Goal: Information Seeking & Learning: Learn about a topic

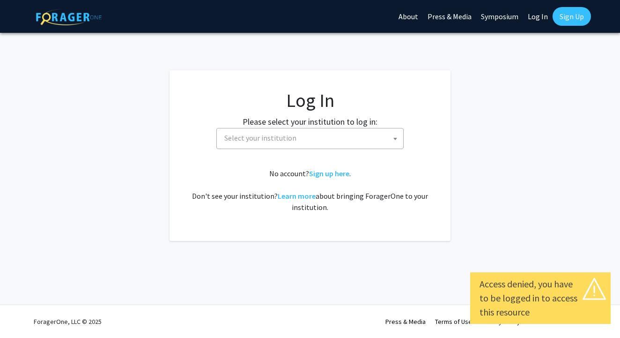
click at [525, 15] on link "Log In" at bounding box center [537, 16] width 29 height 33
select select "34"
click at [541, 22] on link "Log In" at bounding box center [537, 16] width 29 height 33
click at [321, 140] on span "Baylor University" at bounding box center [311, 137] width 183 height 19
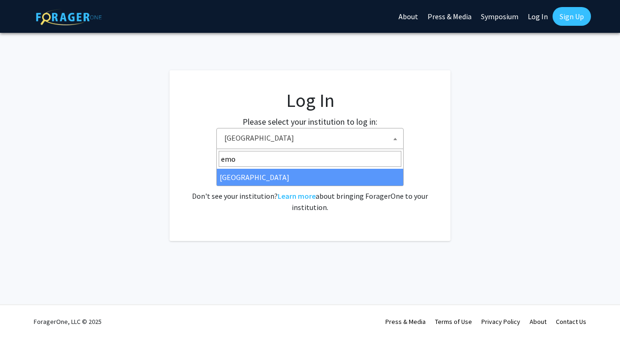
type input "emo"
select select "12"
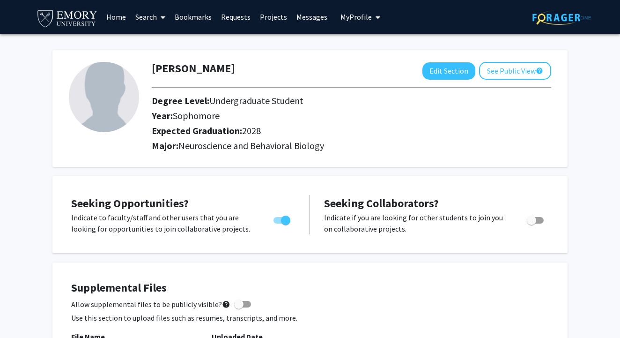
click at [146, 18] on link "Search" at bounding box center [150, 16] width 39 height 33
click at [150, 45] on span "Faculty/Staff" at bounding box center [165, 43] width 69 height 19
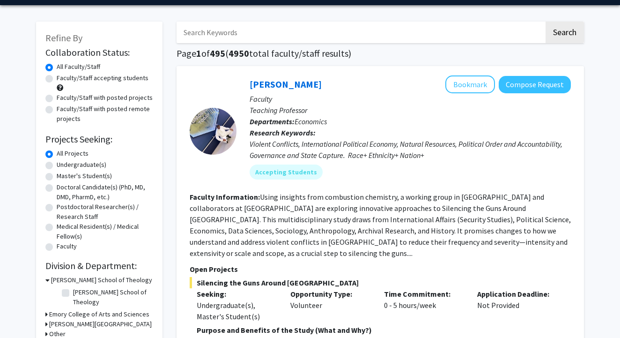
scroll to position [18, 0]
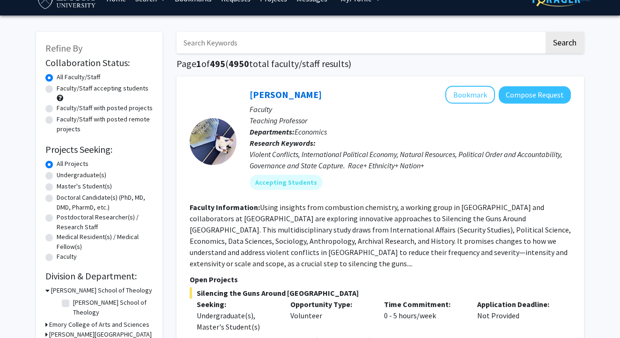
click at [57, 90] on label "Faculty/Staff accepting students" at bounding box center [103, 88] width 92 height 10
click at [57, 89] on input "Faculty/Staff accepting students" at bounding box center [60, 86] width 6 height 6
radio input "true"
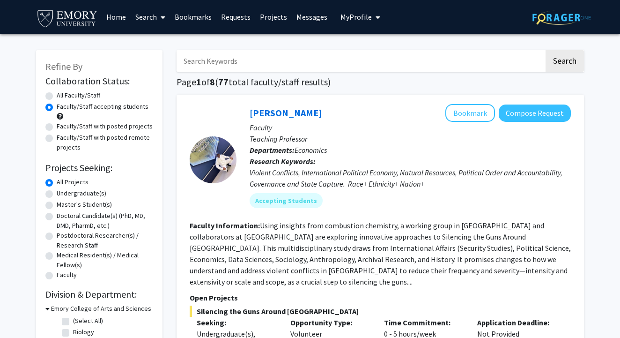
click at [198, 23] on link "Bookmarks" at bounding box center [193, 16] width 46 height 33
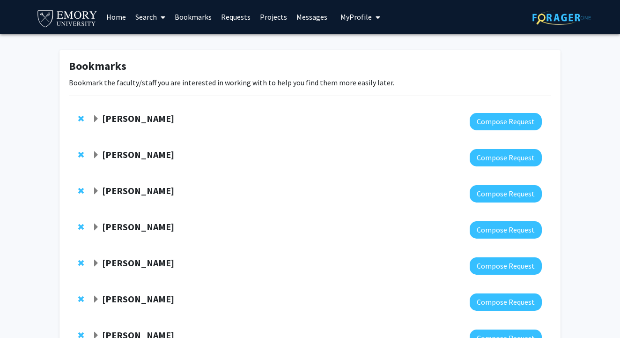
click at [245, 126] on div at bounding box center [316, 121] width 449 height 17
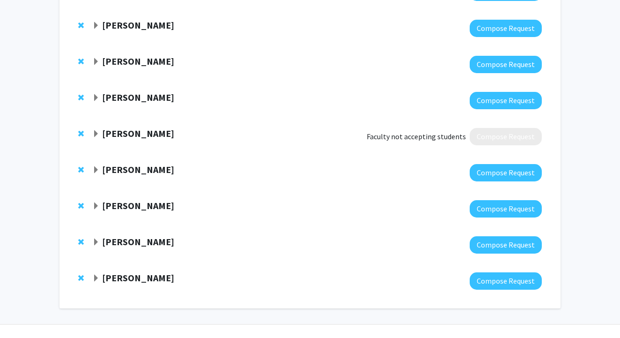
scroll to position [417, 0]
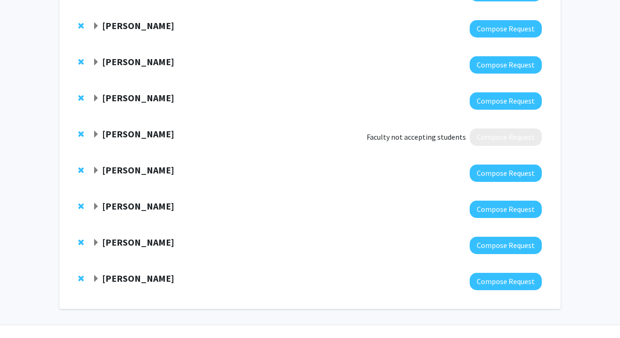
click at [124, 137] on strong "Anna Kho" at bounding box center [138, 134] width 72 height 12
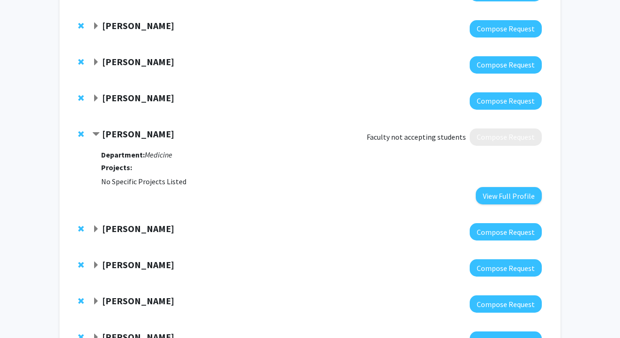
click at [124, 137] on strong "Anna Kho" at bounding box center [138, 134] width 72 height 12
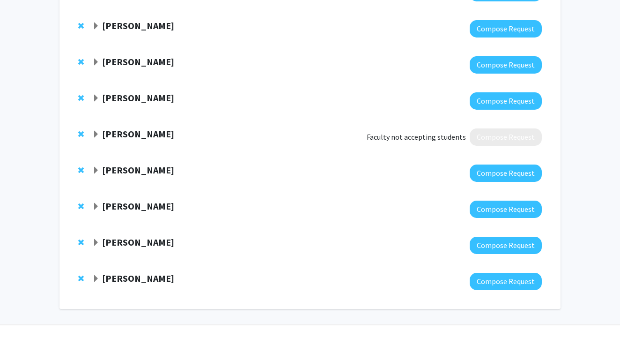
click at [87, 133] on div at bounding box center [82, 133] width 9 height 11
click at [83, 133] on span "Remove Anna Kho from bookmarks" at bounding box center [81, 133] width 6 height 7
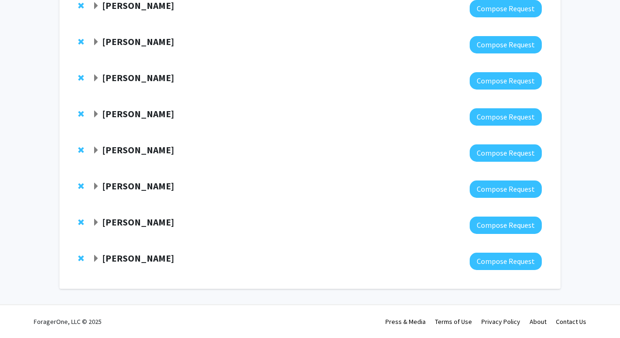
scroll to position [402, 0]
click at [141, 251] on div "Yenny Yook Compose Request" at bounding box center [310, 261] width 482 height 36
click at [140, 258] on strong "Yenny Yook" at bounding box center [138, 258] width 72 height 12
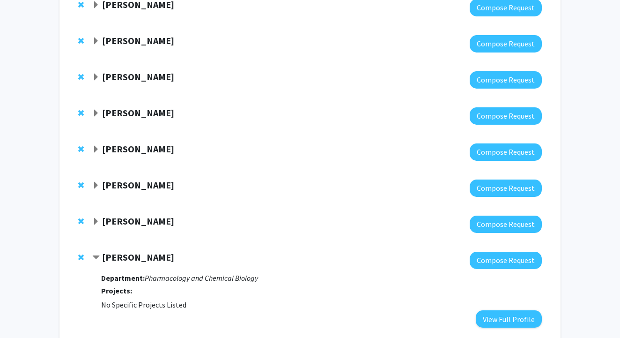
click at [142, 256] on strong "Yenny Yook" at bounding box center [138, 257] width 72 height 12
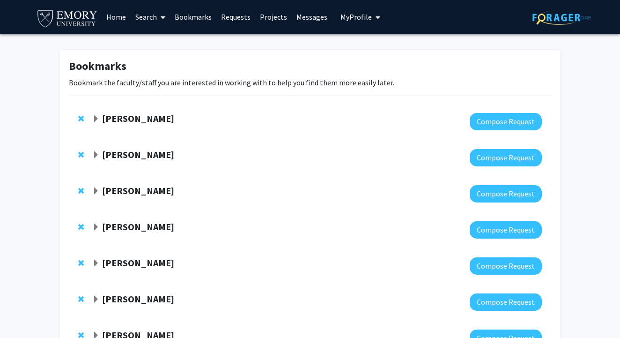
scroll to position [0, 0]
click at [138, 118] on strong "[PERSON_NAME]" at bounding box center [138, 118] width 72 height 12
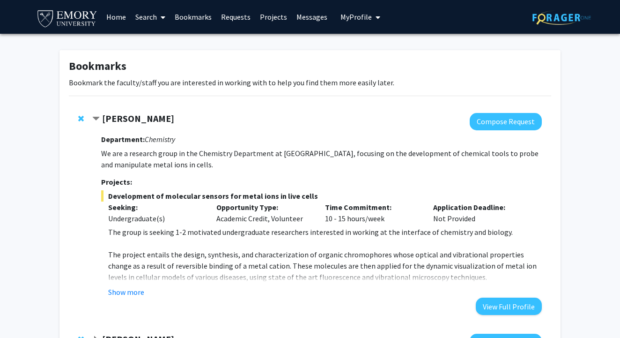
click at [138, 117] on strong "[PERSON_NAME]" at bounding box center [138, 118] width 72 height 12
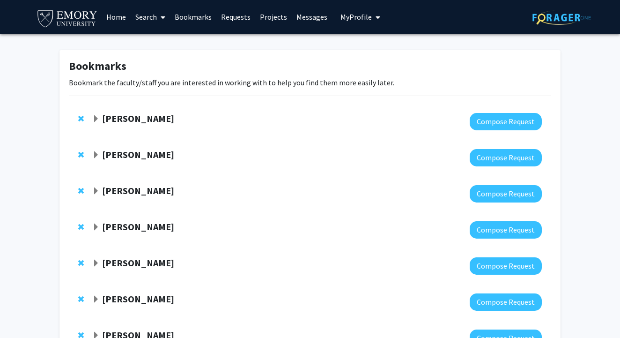
click at [158, 154] on strong "[PERSON_NAME]" at bounding box center [138, 154] width 72 height 12
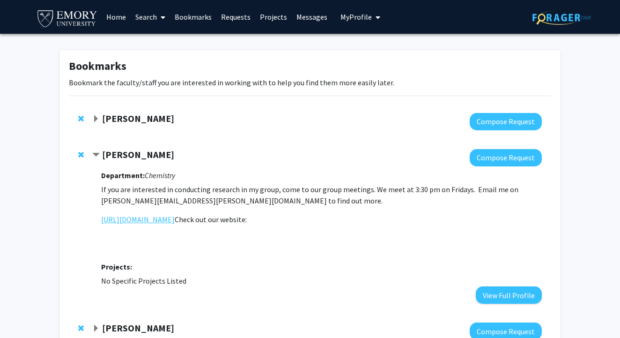
click at [167, 219] on link "https://www.salaitalab.com/" at bounding box center [137, 218] width 73 height 11
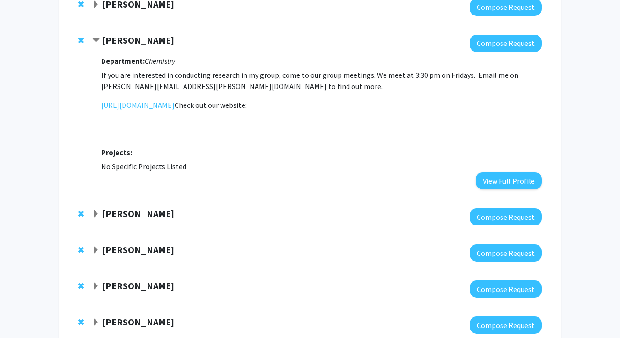
scroll to position [115, 0]
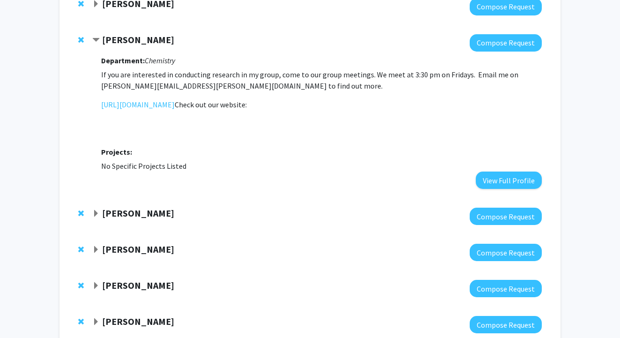
click at [163, 212] on div "[PERSON_NAME]" at bounding box center [193, 213] width 202 height 12
click at [148, 215] on strong "[PERSON_NAME]" at bounding box center [138, 213] width 72 height 12
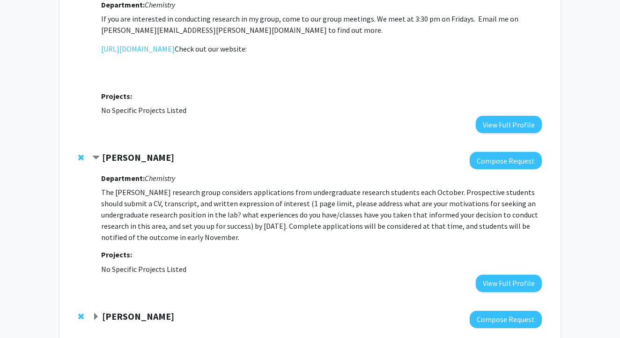
scroll to position [171, 0]
click at [124, 152] on strong "[PERSON_NAME]" at bounding box center [138, 157] width 72 height 12
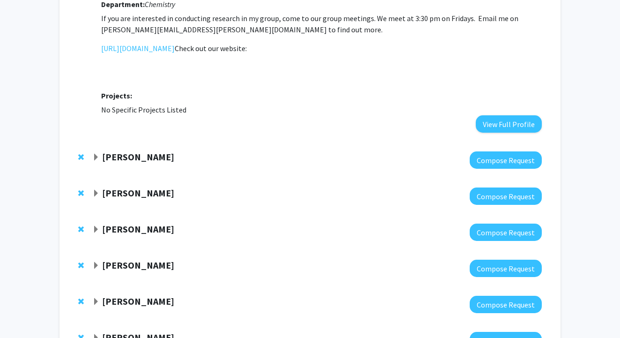
click at [140, 191] on strong "Christine Dunham" at bounding box center [138, 193] width 72 height 12
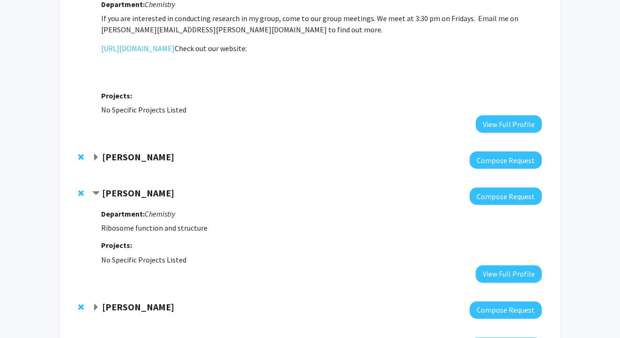
click at [140, 191] on strong "Christine Dunham" at bounding box center [138, 193] width 72 height 12
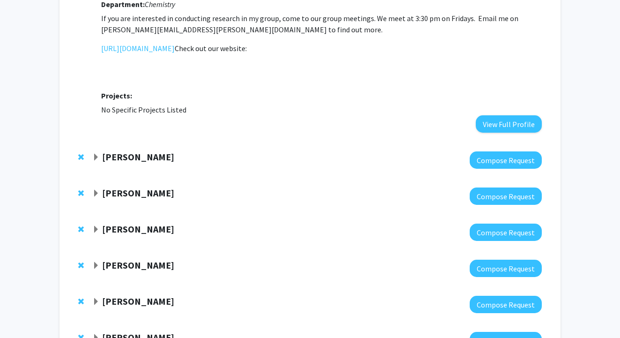
click at [140, 229] on strong "[PERSON_NAME]" at bounding box center [138, 229] width 72 height 12
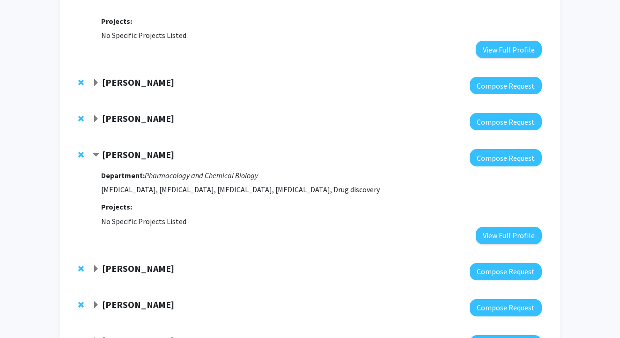
scroll to position [246, 0]
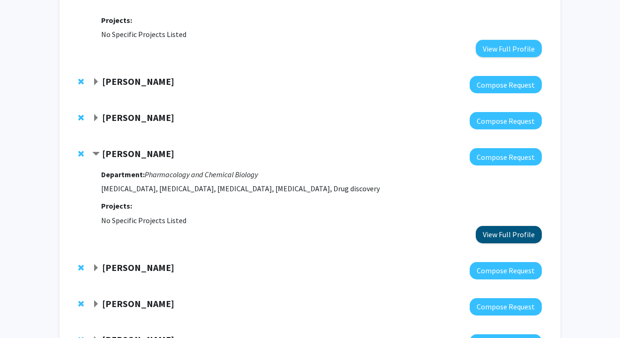
click at [521, 235] on button "View Full Profile" at bounding box center [509, 234] width 66 height 17
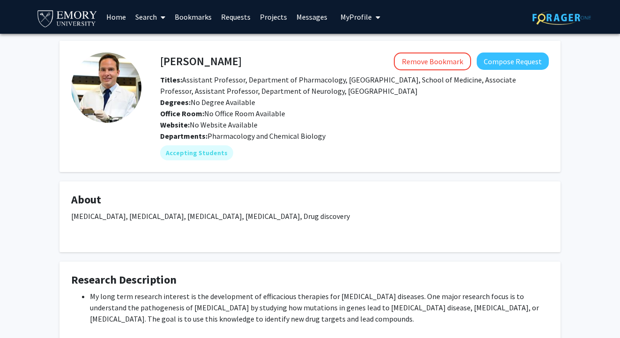
click at [141, 21] on link "Search" at bounding box center [150, 16] width 39 height 33
click at [163, 45] on span "Faculty/Staff" at bounding box center [165, 43] width 69 height 19
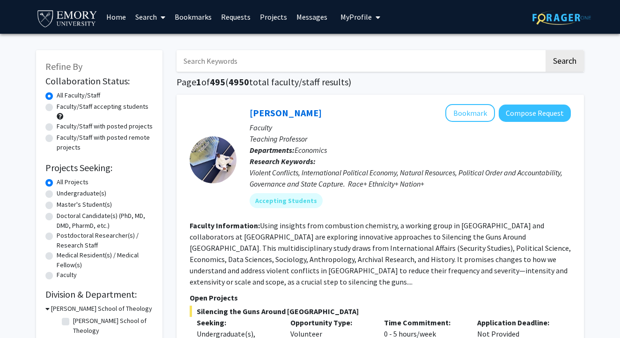
click at [57, 105] on label "Faculty/Staff accepting students" at bounding box center [103, 107] width 92 height 10
click at [57, 105] on input "Faculty/Staff accepting students" at bounding box center [60, 105] width 6 height 6
radio input "true"
click at [57, 192] on label "Undergraduate(s)" at bounding box center [82, 193] width 50 height 10
click at [57, 192] on input "Undergraduate(s)" at bounding box center [60, 191] width 6 height 6
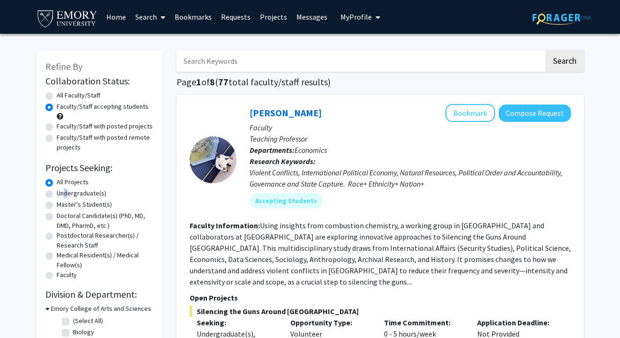
radio input "true"
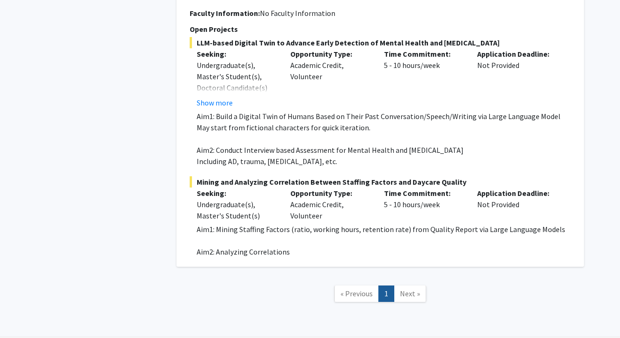
scroll to position [1983, 0]
click at [400, 289] on span "Next »" at bounding box center [410, 293] width 20 height 9
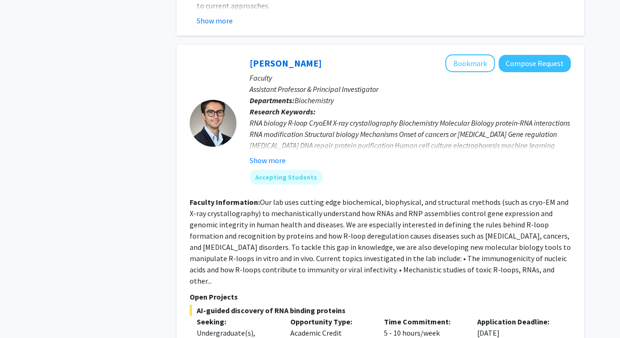
scroll to position [858, 0]
click at [274, 155] on button "Show more" at bounding box center [268, 160] width 36 height 11
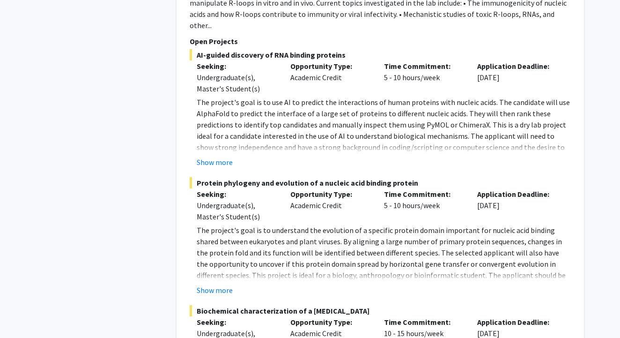
scroll to position [1124, 0]
click at [222, 285] on button "Show more" at bounding box center [215, 290] width 36 height 11
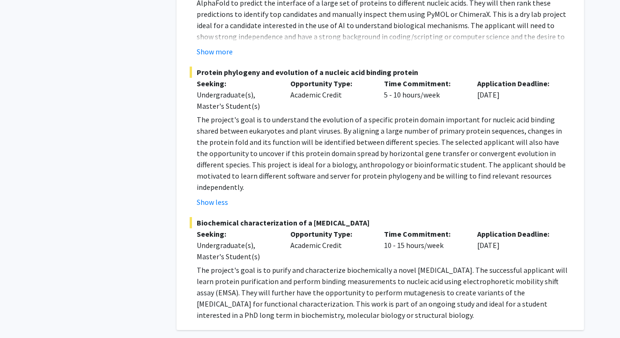
scroll to position [1236, 0]
